Goal: Task Accomplishment & Management: Manage account settings

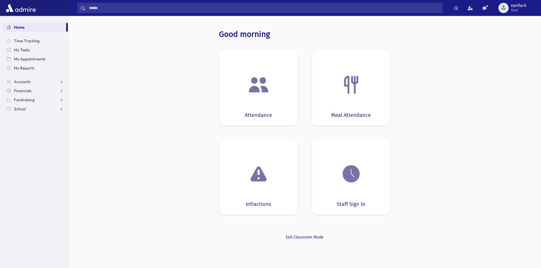
click at [451, 163] on div "Good morning Attendance Meal Attendance Infractions Staff Sign In Exit Classroo…" at bounding box center [305, 135] width 446 height 225
click at [24, 112] on link "School" at bounding box center [35, 109] width 66 height 9
click at [26, 128] on span "Attendance" at bounding box center [27, 127] width 21 height 5
click at [24, 134] on span "Entry" at bounding box center [27, 136] width 10 height 5
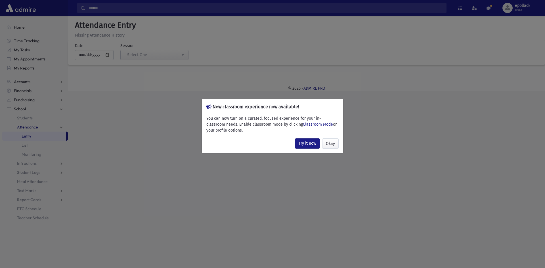
click at [483, 155] on div "New classroom experience now available! You can now turn on a curated, focused …" at bounding box center [272, 134] width 545 height 268
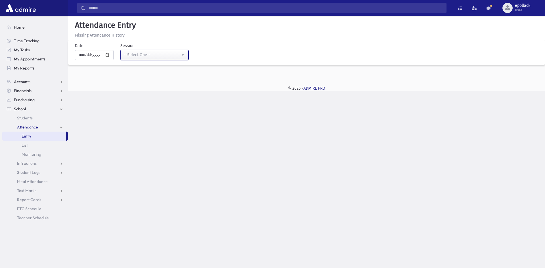
click at [161, 55] on div "--Select One--" at bounding box center [152, 55] width 56 height 6
click at [154, 124] on div "Search Results My Accounts" at bounding box center [272, 134] width 545 height 268
click at [22, 144] on span "List" at bounding box center [25, 145] width 6 height 5
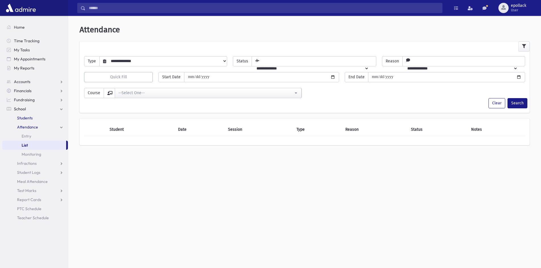
click at [22, 118] on span "Students" at bounding box center [25, 118] width 16 height 5
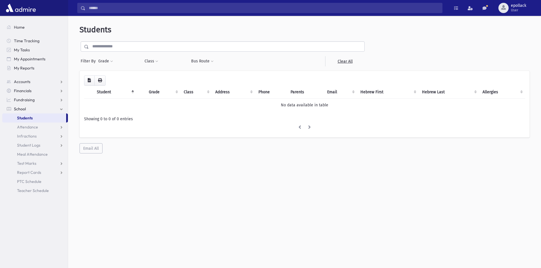
click at [129, 47] on input "text" at bounding box center [227, 46] width 276 height 10
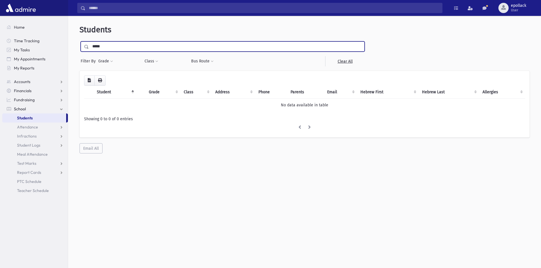
type input "*****"
click at [80, 41] on input "submit" at bounding box center [88, 45] width 16 height 8
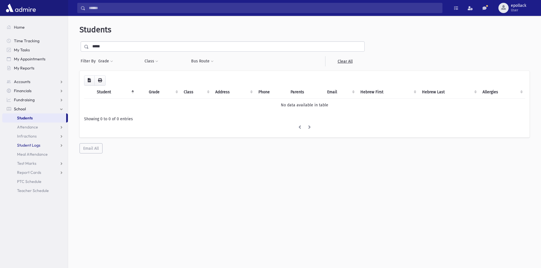
click at [26, 146] on span "Student Logs" at bounding box center [28, 145] width 23 height 5
click at [24, 157] on span "Entry" at bounding box center [27, 154] width 10 height 5
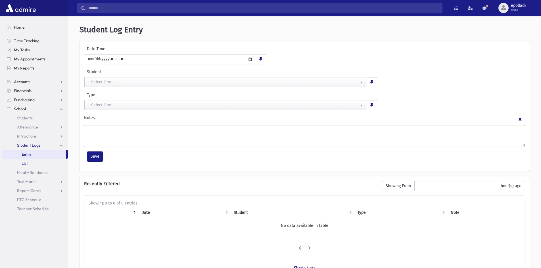
click at [25, 163] on span "List" at bounding box center [25, 163] width 6 height 5
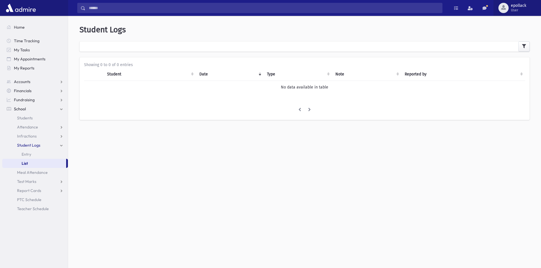
click at [522, 8] on span "User" at bounding box center [518, 10] width 15 height 5
click at [517, 59] on link "Logout" at bounding box center [516, 58] width 45 height 11
